Goal: Task Accomplishment & Management: Manage account settings

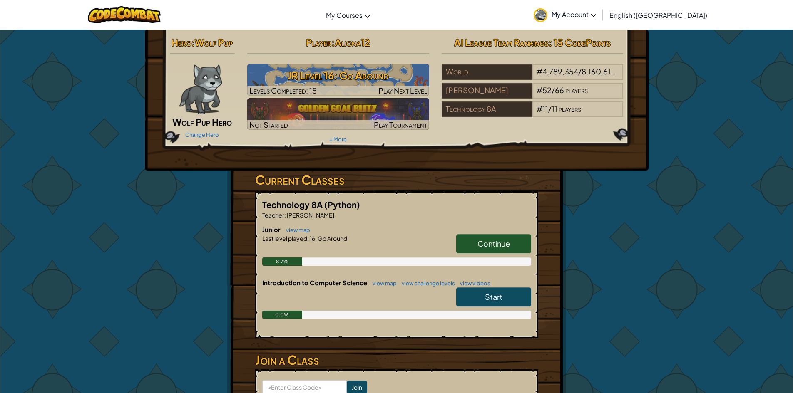
click at [596, 15] on span "My Account" at bounding box center [573, 14] width 45 height 9
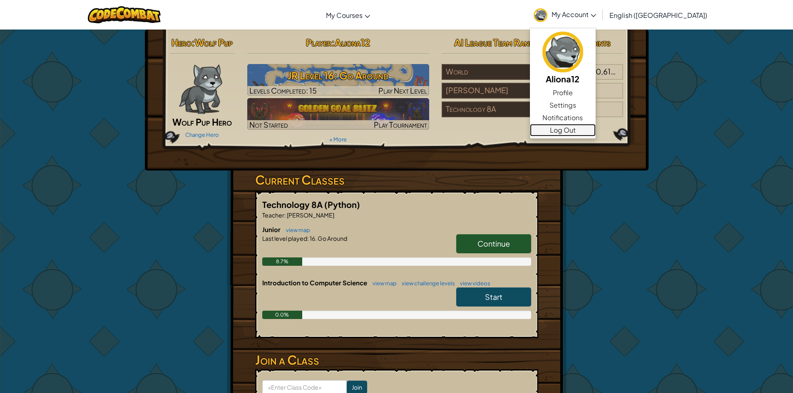
click at [595, 130] on link "Log Out" at bounding box center [563, 130] width 66 height 12
